Goal: Task Accomplishment & Management: Use online tool/utility

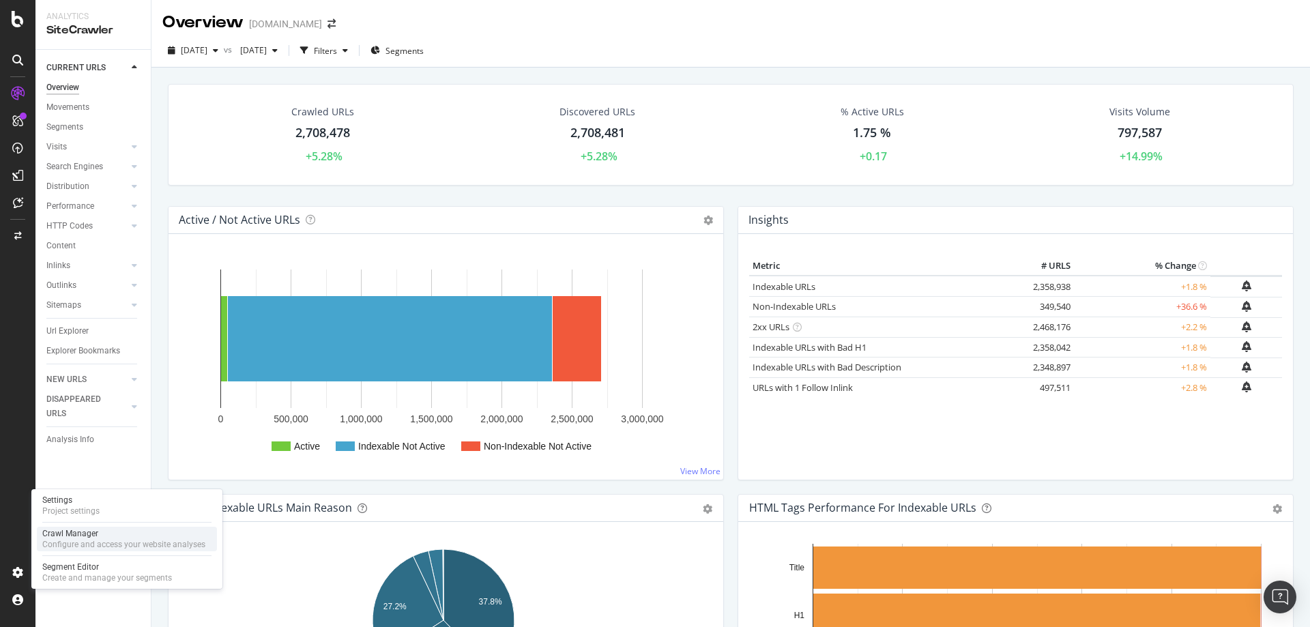
click at [77, 538] on div "Crawl Manager" at bounding box center [123, 533] width 163 height 11
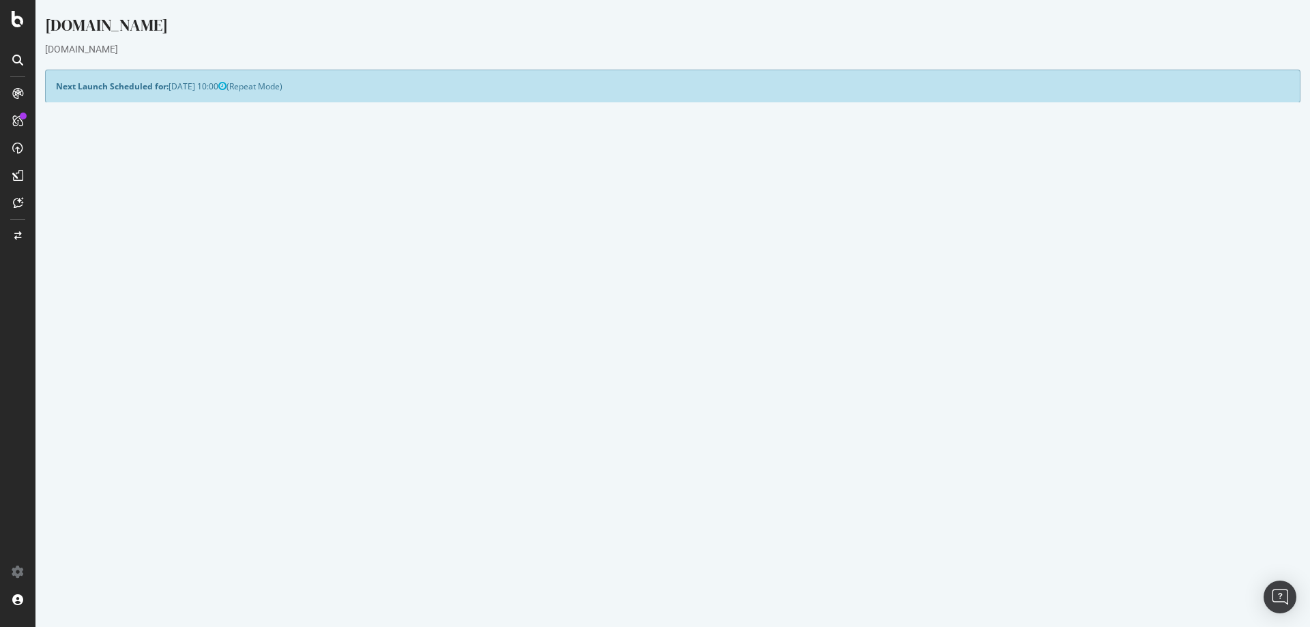
click at [115, 544] on link "[DATE] crawl" at bounding box center [90, 540] width 49 height 12
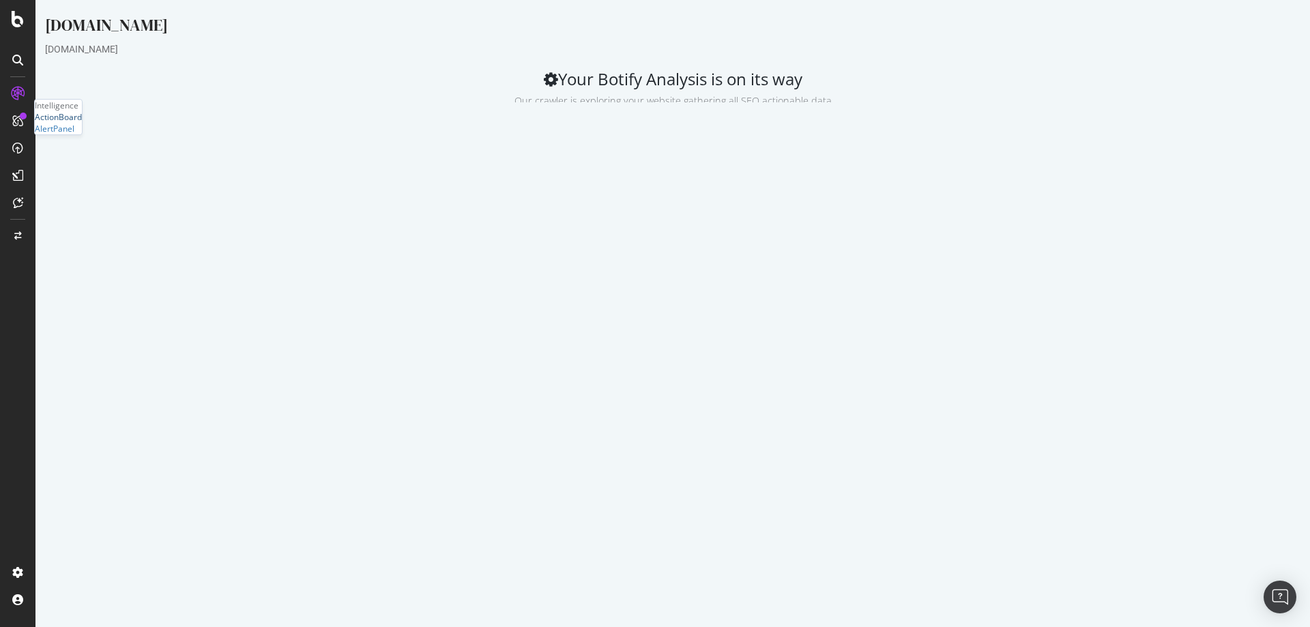
click at [82, 123] on div "ActionBoard" at bounding box center [58, 117] width 47 height 12
